Goal: Go to known website: Access a specific website the user already knows

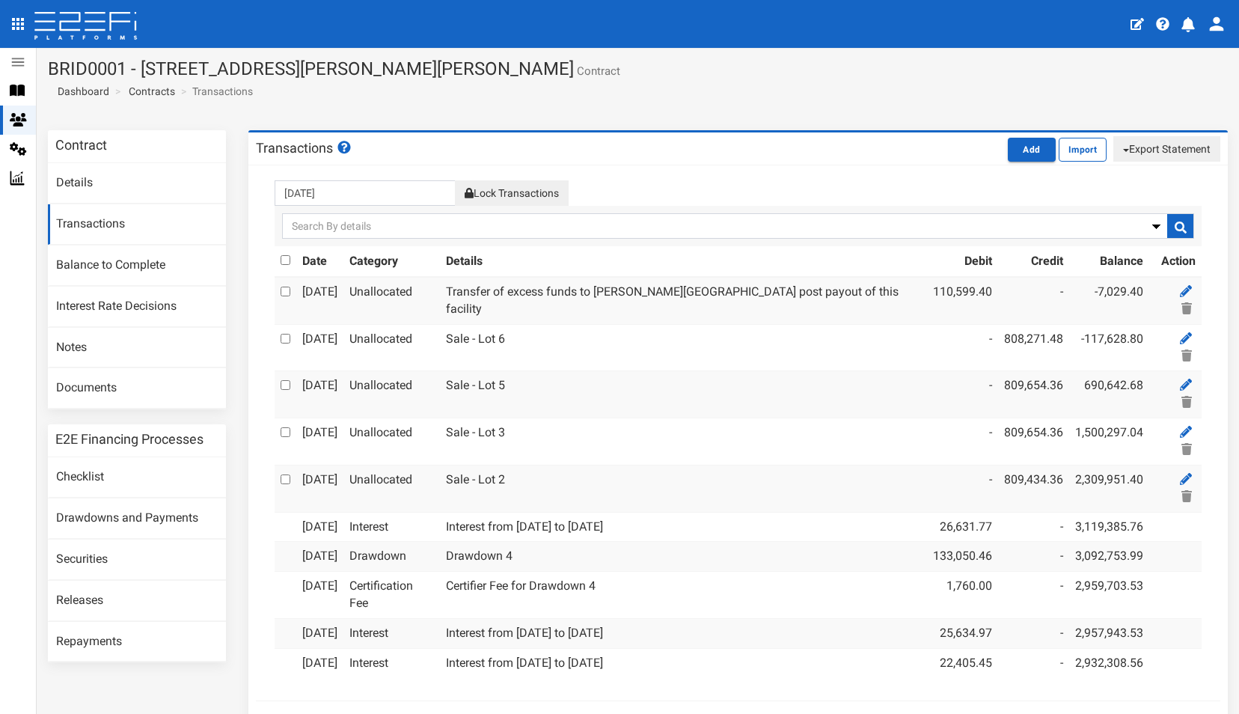
click at [16, 24] on icon "open drawer" at bounding box center [18, 24] width 12 height 12
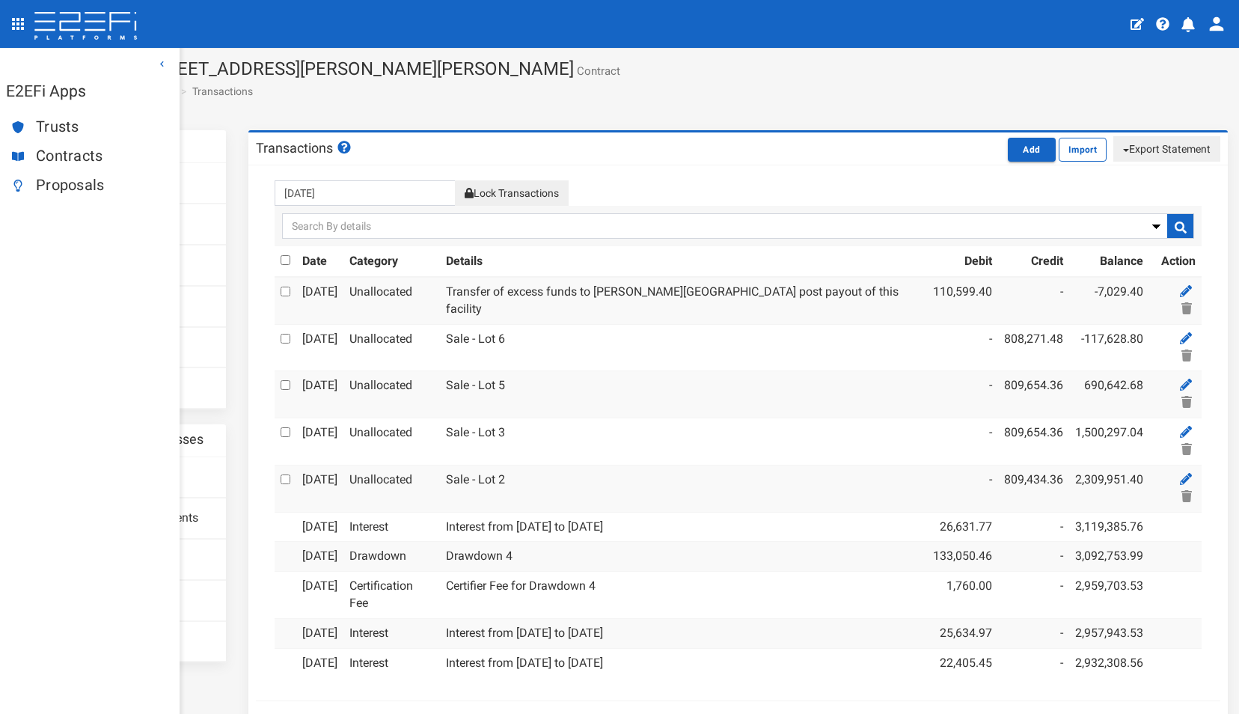
click at [61, 185] on span "Proposals" at bounding box center [102, 185] width 132 height 17
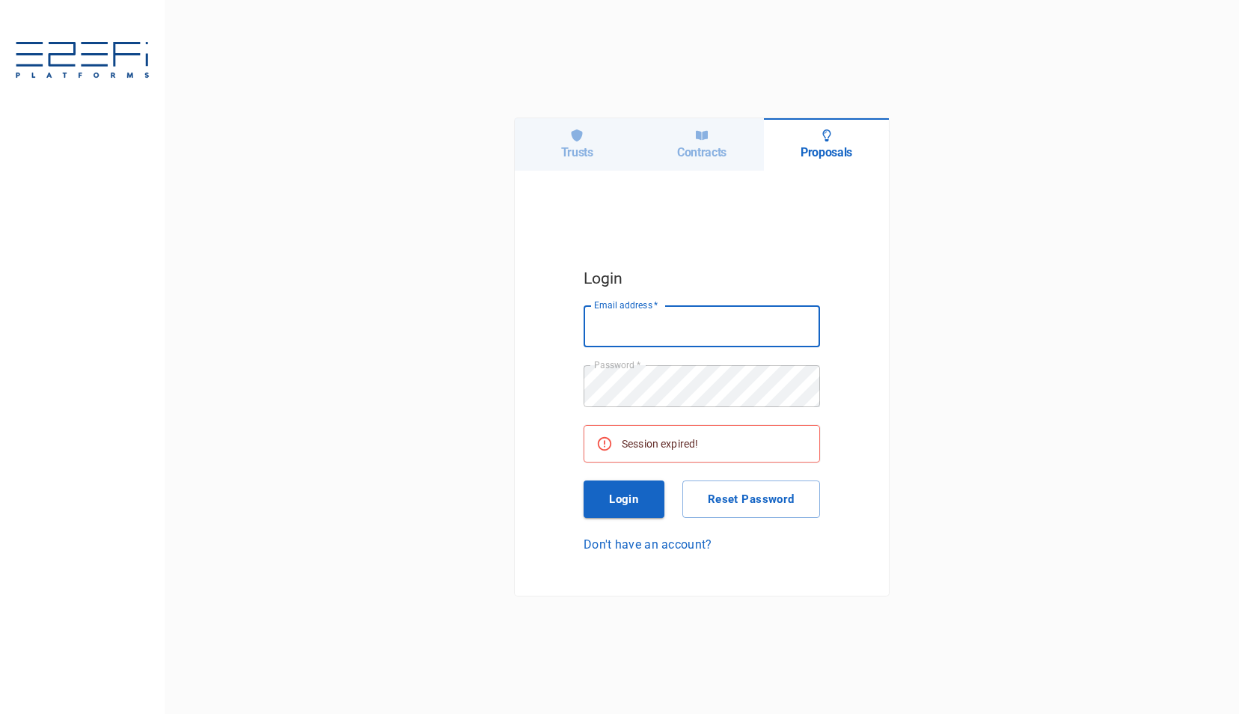
click at [629, 339] on input "Email address   *" at bounding box center [701, 326] width 236 height 42
type input "[PERSON_NAME][EMAIL_ADDRESS][DOMAIN_NAME]"
click at [628, 494] on button "Login" at bounding box center [623, 498] width 81 height 37
